Goal: Obtain resource: Obtain resource

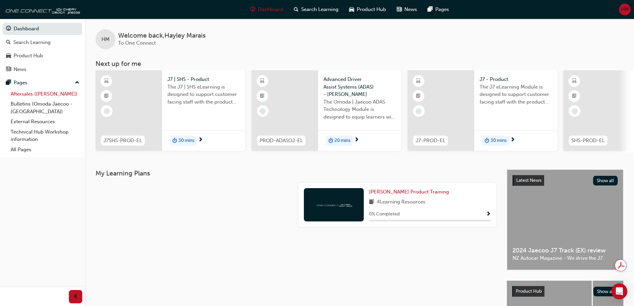
click at [35, 96] on link "Aftersales ([PERSON_NAME])" at bounding box center [45, 94] width 74 height 10
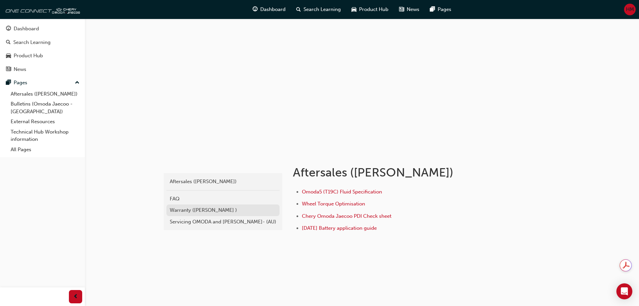
click at [202, 211] on div "Warranty ([PERSON_NAME] )" at bounding box center [223, 210] width 106 height 8
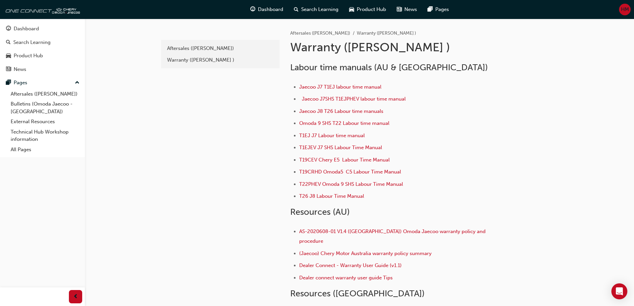
click at [357, 139] on li "T1EJ J7 Labour time manual" at bounding box center [402, 136] width 207 height 10
click at [358, 135] on span "T1EJ J7 Labour time manual" at bounding box center [332, 135] width 66 height 6
click at [336, 173] on span "T19CRHD Omoda5 C5 Labour Time Manual" at bounding box center [350, 172] width 102 height 6
